Goal: Task Accomplishment & Management: Manage account settings

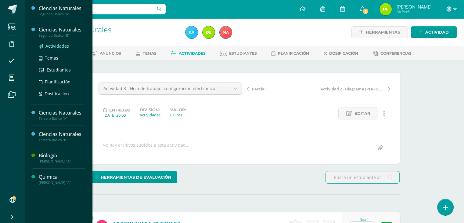
click at [56, 47] on span "Actividades" at bounding box center [56, 46] width 23 height 6
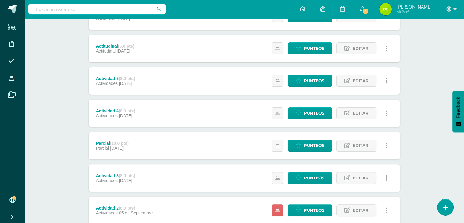
scroll to position [206, 0]
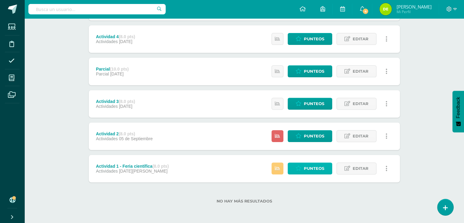
click at [323, 171] on span "Punteos" at bounding box center [314, 168] width 20 height 11
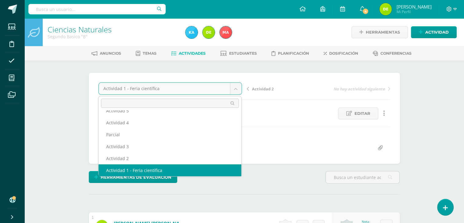
scroll to position [38, 0]
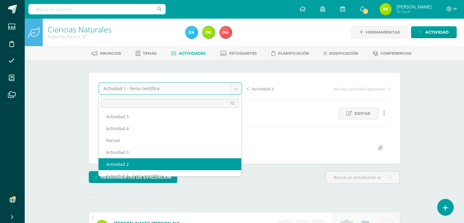
select select "/dashboard/teacher/grade-activity/122613/"
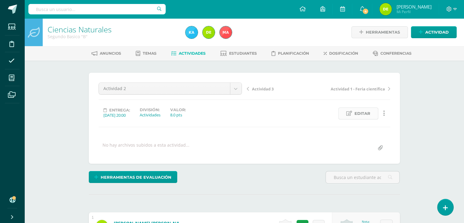
click at [371, 111] on link "Editar" at bounding box center [358, 113] width 40 height 12
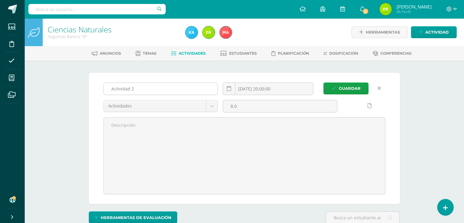
scroll to position [0, 0]
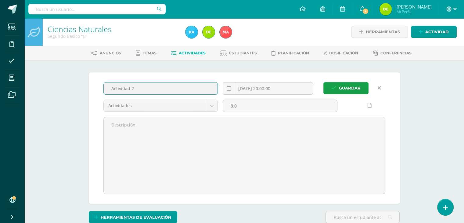
click at [138, 88] on input "Actividad 2" at bounding box center [161, 88] width 114 height 12
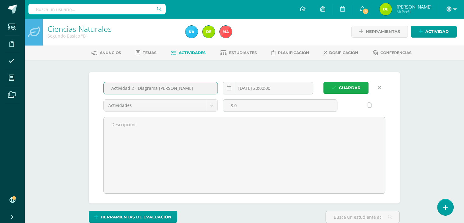
type input "Actividad 2 - Diagrama [PERSON_NAME]"
click at [349, 83] on span "Guardar" at bounding box center [350, 87] width 22 height 11
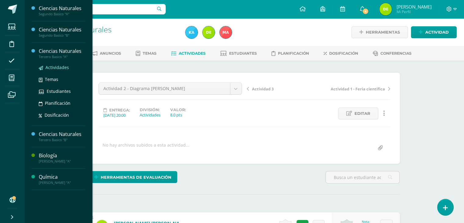
click at [55, 67] on span "Actividades" at bounding box center [56, 67] width 23 height 6
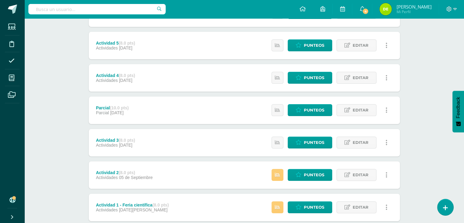
scroll to position [206, 0]
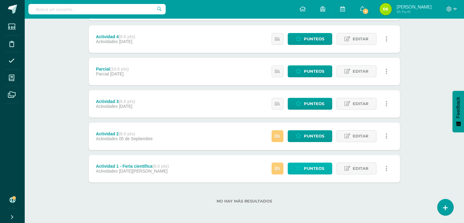
click at [316, 168] on span "Punteos" at bounding box center [314, 168] width 20 height 11
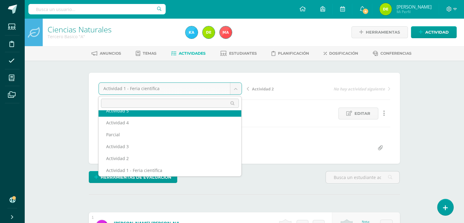
scroll to position [38, 0]
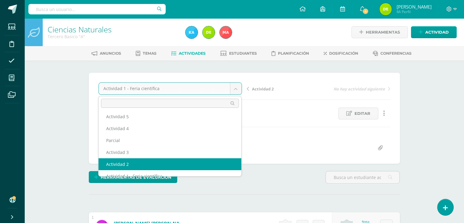
select select "/dashboard/teacher/grade-activity/122614/"
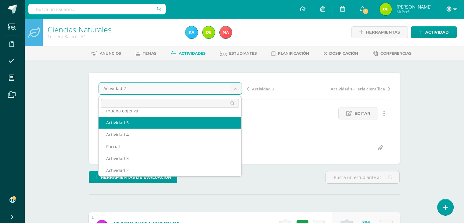
scroll to position [26, 0]
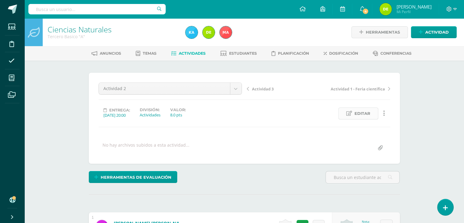
click at [364, 112] on span "Editar" at bounding box center [363, 113] width 16 height 11
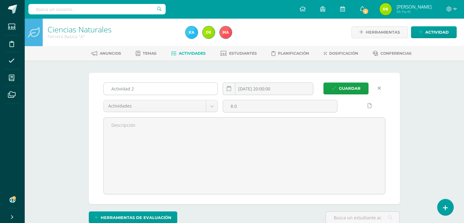
click at [198, 91] on input "Actividad 2" at bounding box center [161, 89] width 114 height 12
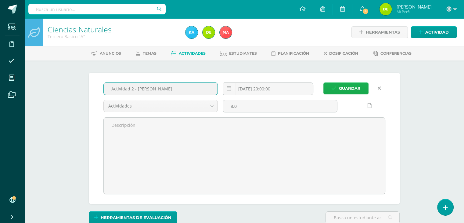
type input "Actividad 2 - [PERSON_NAME]"
click at [353, 88] on span "Guardar" at bounding box center [350, 88] width 22 height 11
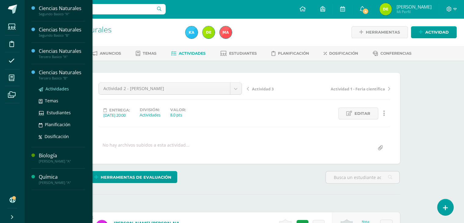
click at [56, 89] on span "Actividades" at bounding box center [56, 89] width 23 height 6
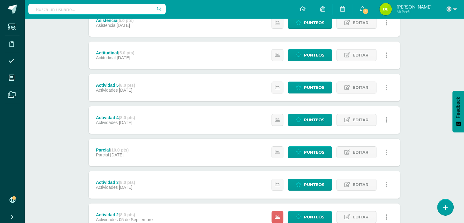
scroll to position [206, 0]
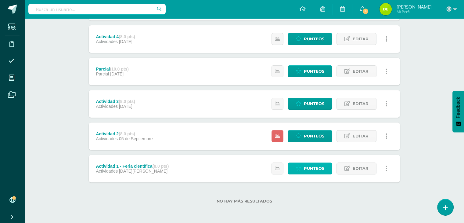
click at [318, 166] on span "Punteos" at bounding box center [314, 168] width 20 height 11
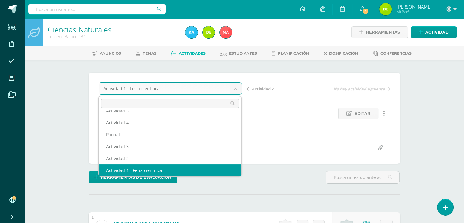
scroll to position [38, 0]
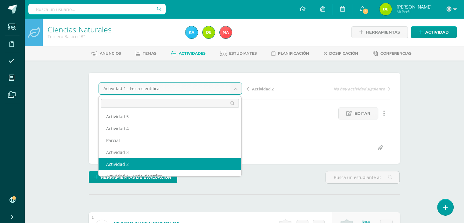
select select "/dashboard/teacher/grade-activity/122615/"
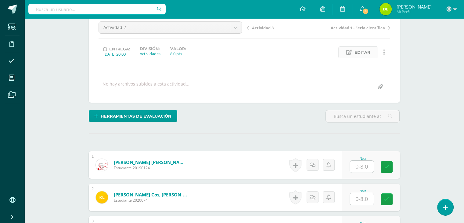
click at [362, 55] on span "Editar" at bounding box center [363, 52] width 16 height 11
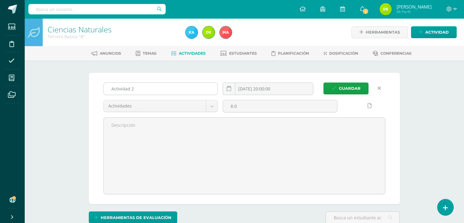
click at [148, 87] on input "Actividad 2" at bounding box center [161, 89] width 114 height 12
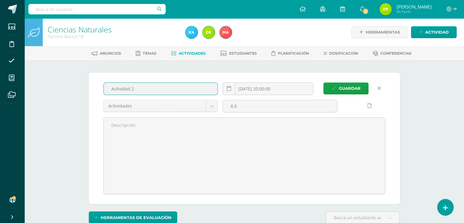
click at [323, 82] on button "Guardar" at bounding box center [345, 88] width 45 height 12
type input "Actividad 2 - L"
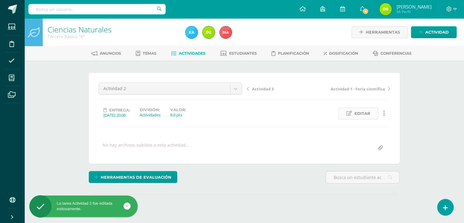
click at [360, 110] on span "Editar" at bounding box center [363, 113] width 16 height 11
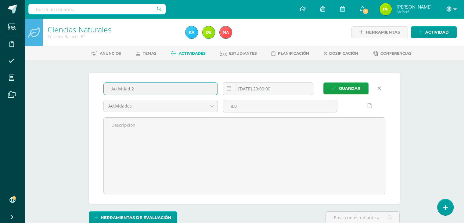
click at [149, 88] on input "Actividad 2" at bounding box center [161, 89] width 114 height 12
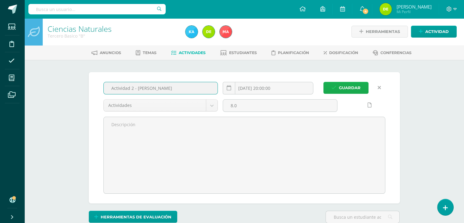
type input "Actividad 2 - [PERSON_NAME]"
click at [352, 89] on span "Guardar" at bounding box center [350, 87] width 22 height 11
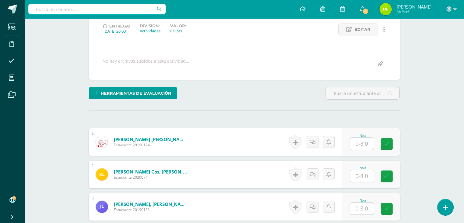
scroll to position [145, 0]
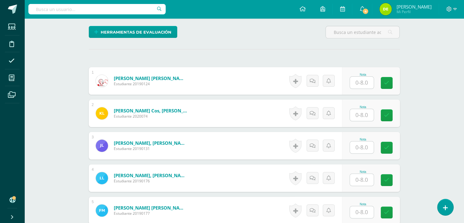
drag, startPoint x: 358, startPoint y: 179, endPoint x: 353, endPoint y: 180, distance: 4.4
click at [358, 179] on input "text" at bounding box center [362, 180] width 24 height 12
type input "7"
click at [364, 114] on input "text" at bounding box center [362, 115] width 24 height 12
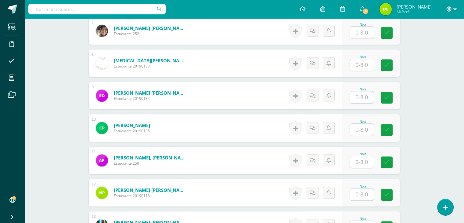
scroll to position [450, 0]
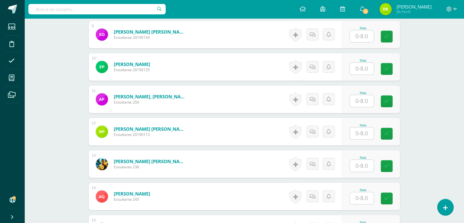
type input "7"
click at [363, 67] on input "text" at bounding box center [365, 69] width 24 height 12
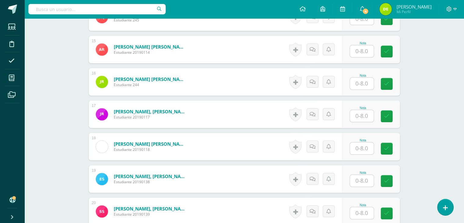
scroll to position [633, 0]
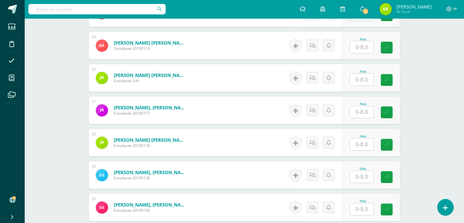
type input "7"
drag, startPoint x: 358, startPoint y: 144, endPoint x: 353, endPoint y: 143, distance: 4.7
click at [357, 144] on input "text" at bounding box center [362, 144] width 24 height 12
type input "7"
click at [388, 142] on icon at bounding box center [390, 144] width 5 height 5
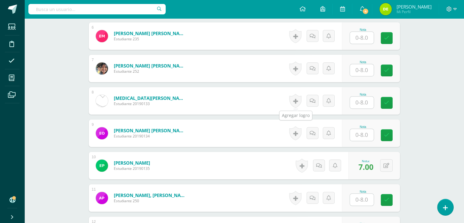
scroll to position [358, 0]
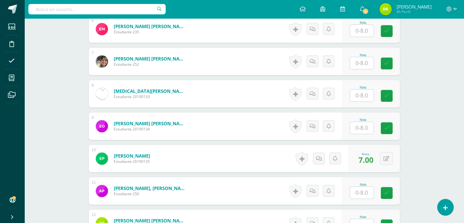
drag, startPoint x: 364, startPoint y: 63, endPoint x: 357, endPoint y: 63, distance: 7.0
click at [362, 63] on input "text" at bounding box center [362, 63] width 24 height 12
type input "8"
click at [391, 59] on link at bounding box center [391, 63] width 12 height 12
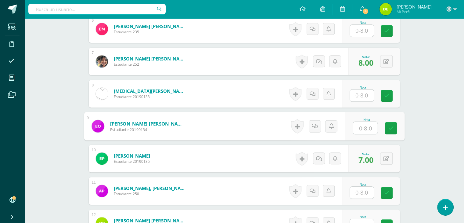
click at [360, 126] on input "text" at bounding box center [365, 128] width 24 height 12
type input "8"
click at [391, 128] on icon at bounding box center [390, 127] width 5 height 5
click at [387, 60] on icon at bounding box center [387, 61] width 6 height 5
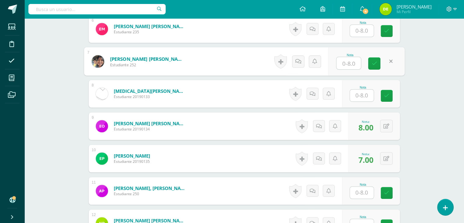
type input "7"
click at [372, 57] on link at bounding box center [374, 63] width 12 height 12
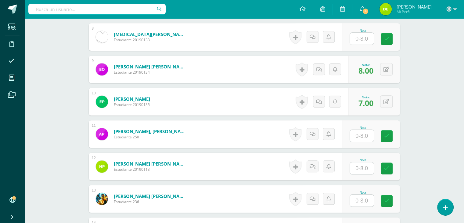
scroll to position [418, 0]
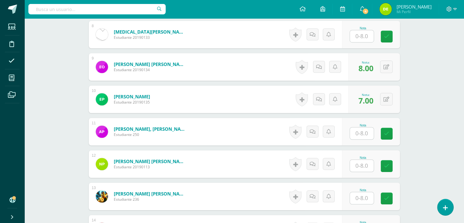
click at [369, 163] on input "text" at bounding box center [362, 166] width 24 height 12
type input "8"
click at [391, 164] on icon at bounding box center [390, 165] width 5 height 5
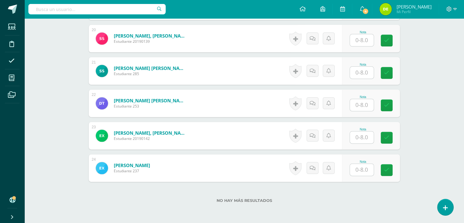
scroll to position [769, 0]
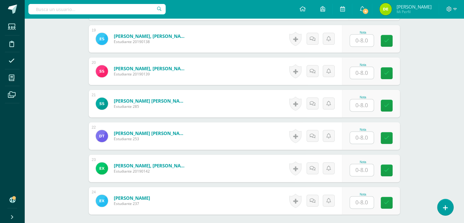
drag, startPoint x: 368, startPoint y: 73, endPoint x: 364, endPoint y: 73, distance: 3.4
click at [367, 73] on input "text" at bounding box center [362, 73] width 24 height 12
type input "8"
click at [391, 71] on icon at bounding box center [390, 72] width 5 height 5
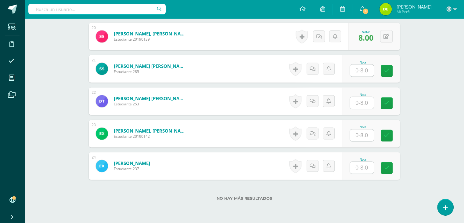
scroll to position [830, 0]
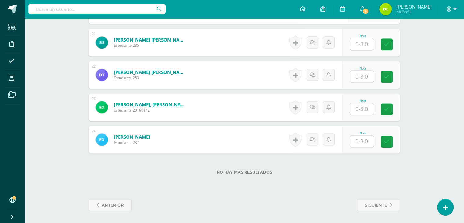
click at [367, 137] on input "text" at bounding box center [362, 141] width 24 height 12
type input "7"
click at [390, 139] on icon at bounding box center [390, 141] width 5 height 5
